Goal: Task Accomplishment & Management: Use online tool/utility

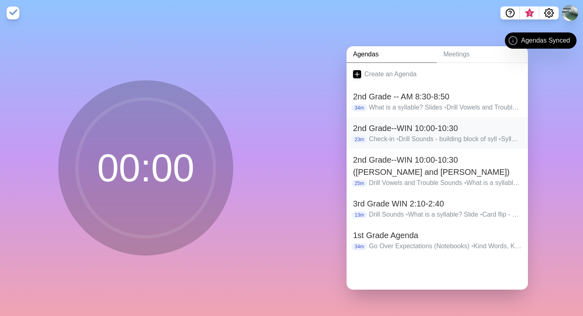
click at [384, 128] on h2 "2nd Grade--WIN 10:00-10:30" at bounding box center [437, 128] width 169 height 12
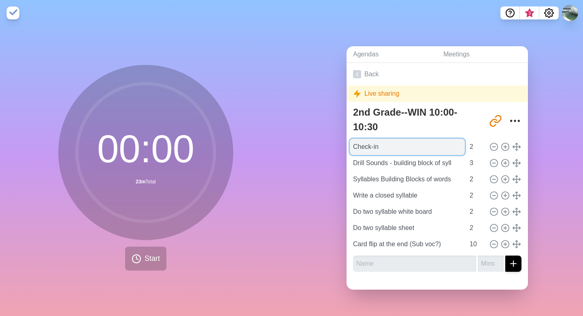
click at [386, 145] on input "Check-in" at bounding box center [407, 147] width 115 height 16
drag, startPoint x: 386, startPoint y: 145, endPoint x: 352, endPoint y: 146, distance: 34.5
click at [352, 146] on input "Check-in" at bounding box center [407, 147] width 115 height 16
type input "q"
type input "Quiz"
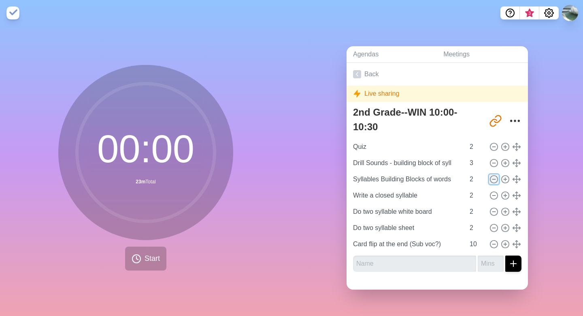
click at [494, 177] on icon at bounding box center [494, 179] width 9 height 9
type input "Write a closed syllable"
type input "Do two syllable white board"
type input "Do two syllable sheet"
type input "Card flip at the end (Sub voc?)"
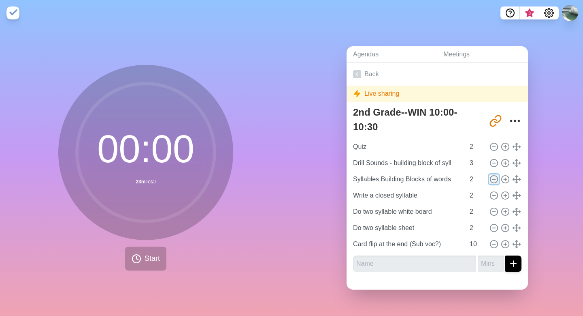
type input "10"
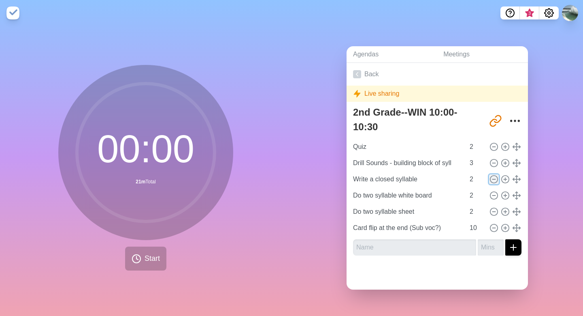
click at [494, 179] on icon at bounding box center [494, 179] width 9 height 9
type input "Do two syllable white board"
type input "Do two syllable sheet"
type input "Card flip at the end (Sub voc?)"
type input "10"
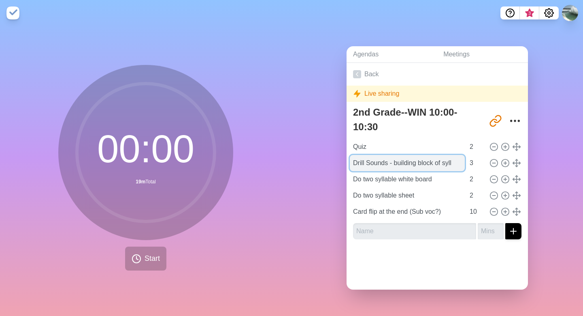
click at [455, 162] on input "Drill Sounds - building block of syll" at bounding box center [407, 163] width 115 height 16
drag, startPoint x: 395, startPoint y: 162, endPoint x: 471, endPoint y: 161, distance: 75.4
click at [471, 161] on div "Drill Sounds - building block of syll 3" at bounding box center [437, 163] width 175 height 16
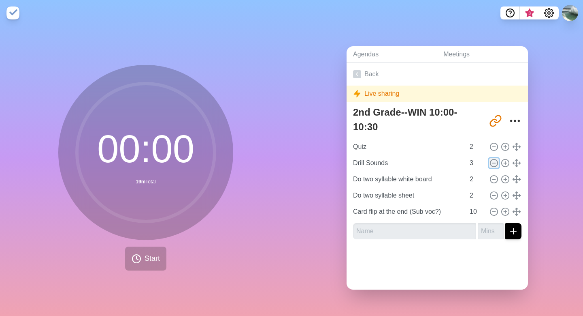
click at [494, 161] on icon at bounding box center [494, 162] width 9 height 9
type input "Do two syllable white board"
type input "2"
type input "Do two syllable sheet"
type input "Card flip at the end (Sub voc?)"
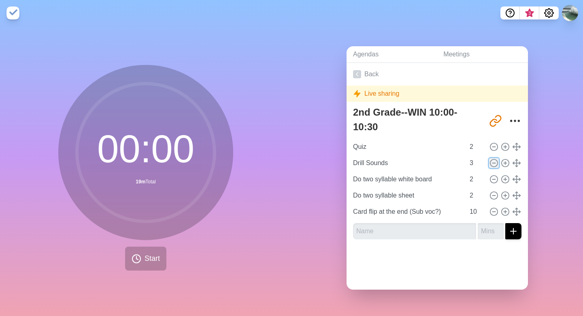
type input "10"
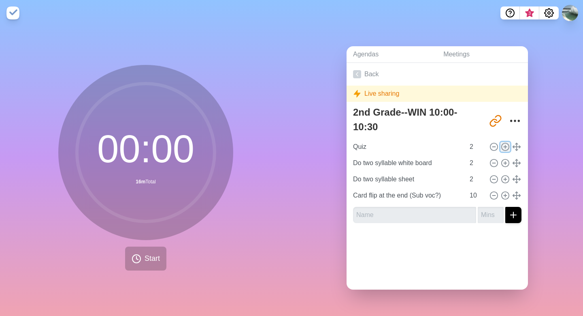
click at [508, 143] on circle at bounding box center [505, 146] width 7 height 7
type input "Quiz"
type input "Do two syllable white board"
type input "Do two syllable sheet"
type input "2"
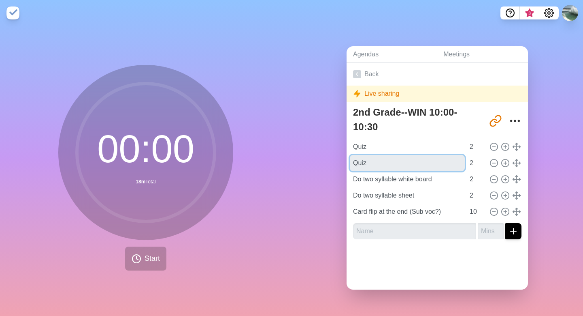
drag, startPoint x: 370, startPoint y: 163, endPoint x: 346, endPoint y: 164, distance: 24.3
click at [346, 164] on div "Agendas Meetings Back Live sharing 2nd Grade--WIN 10:00-10:30 [URL][DOMAIN_NAME…" at bounding box center [438, 171] width 292 height 290
type input "Card Flips"
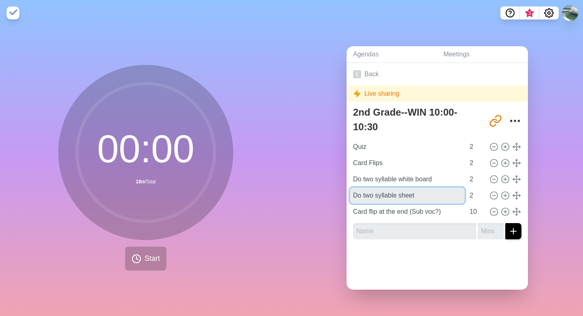
drag, startPoint x: 426, startPoint y: 193, endPoint x: 349, endPoint y: 193, distance: 77.4
click at [349, 193] on div "2nd Grade--WIN 10:00-10:30 [URL][DOMAIN_NAME] Quiz 2 Card Flips 2 Do two syllab…" at bounding box center [437, 174] width 181 height 142
type input "p"
type input "Pencil/paper"
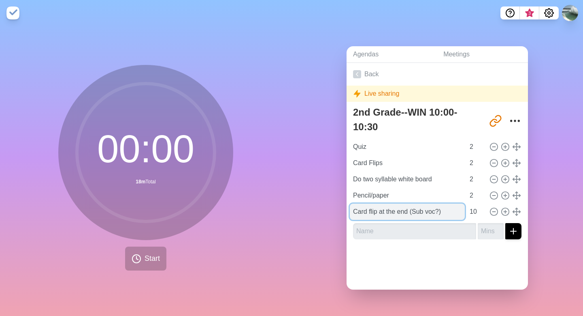
drag, startPoint x: 449, startPoint y: 212, endPoint x: 353, endPoint y: 213, distance: 96.0
click at [353, 213] on input "Card flip at the end (Sub voc?)" at bounding box center [407, 211] width 115 height 16
type input "ASSESSMENT"
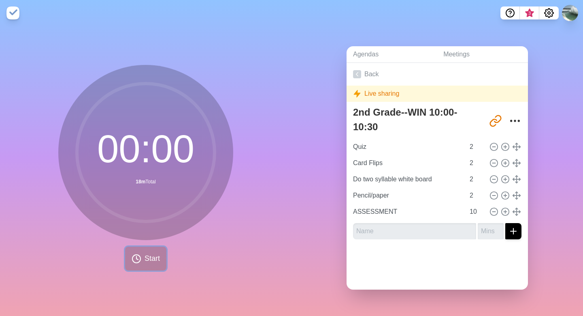
click at [154, 264] on button "Start" at bounding box center [145, 258] width 41 height 24
